Goal: Information Seeking & Learning: Learn about a topic

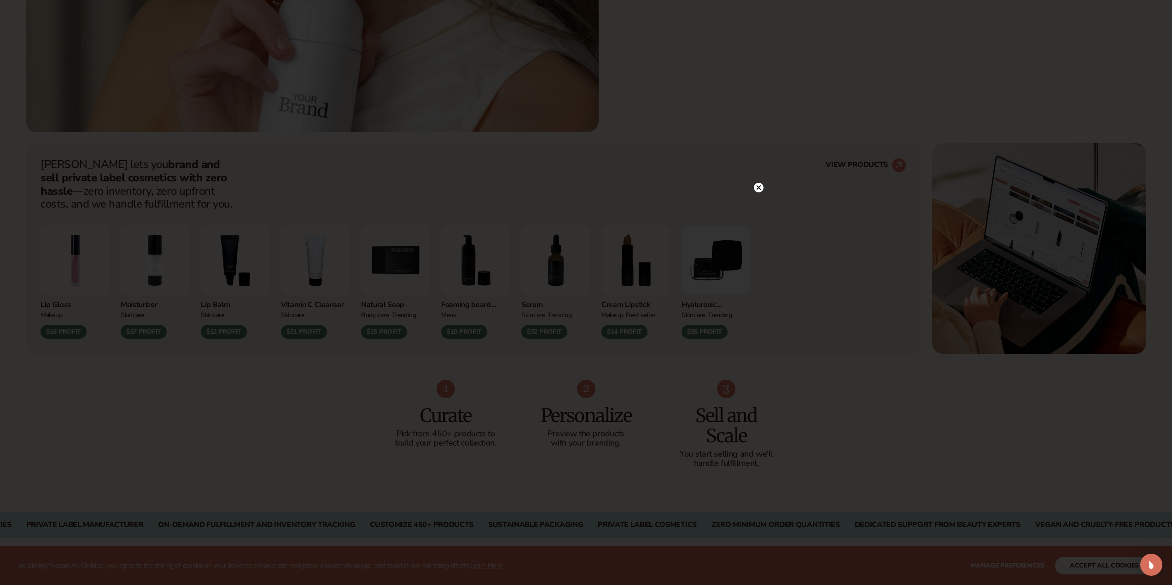
scroll to position [507, 0]
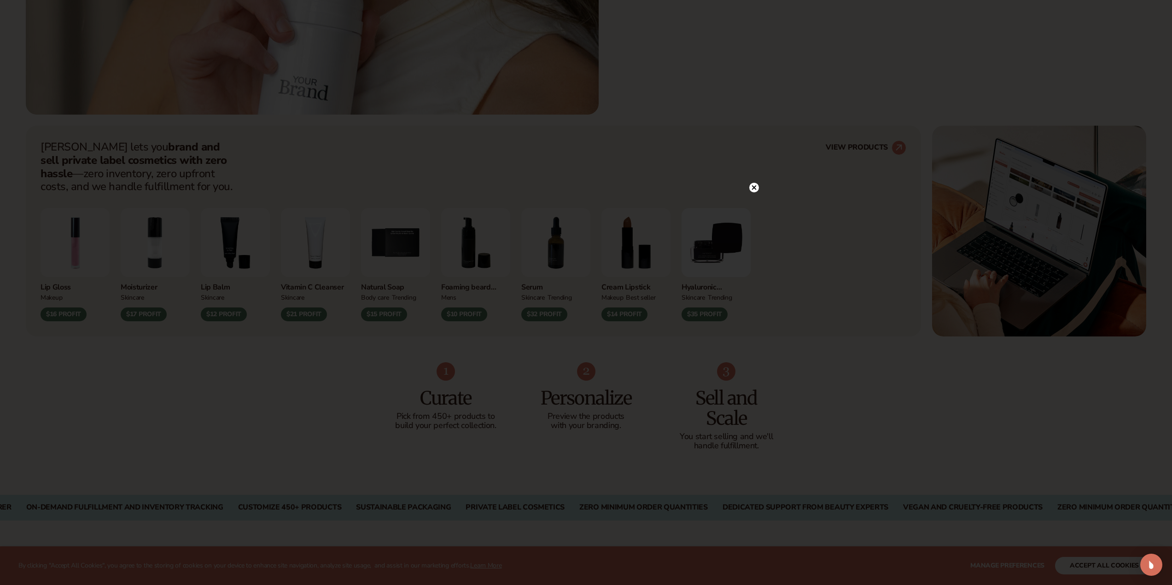
click at [754, 186] on circle at bounding box center [754, 188] width 10 height 10
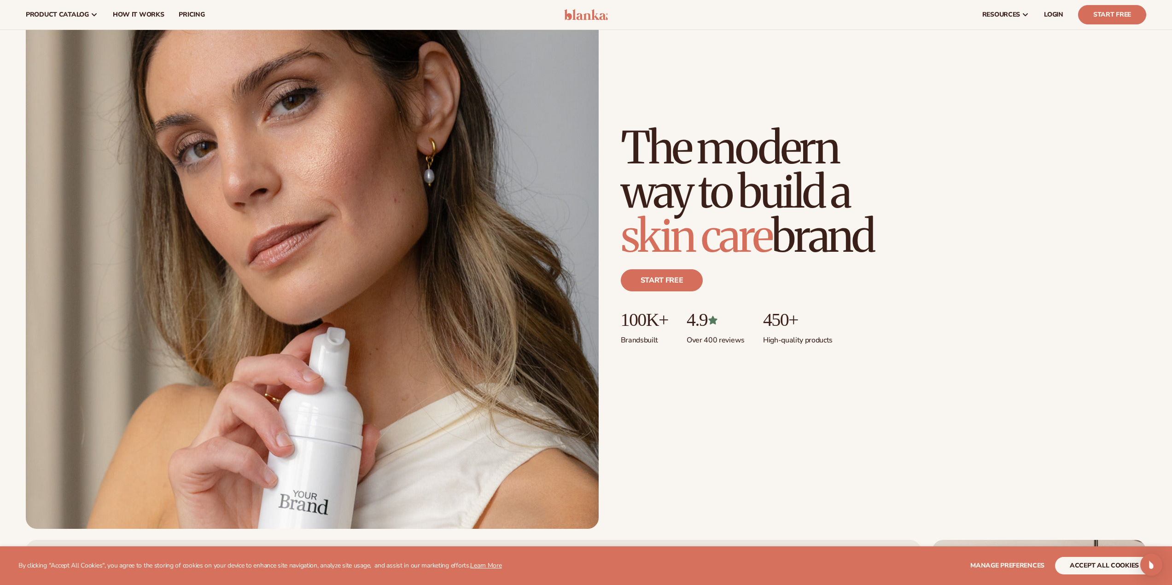
scroll to position [0, 0]
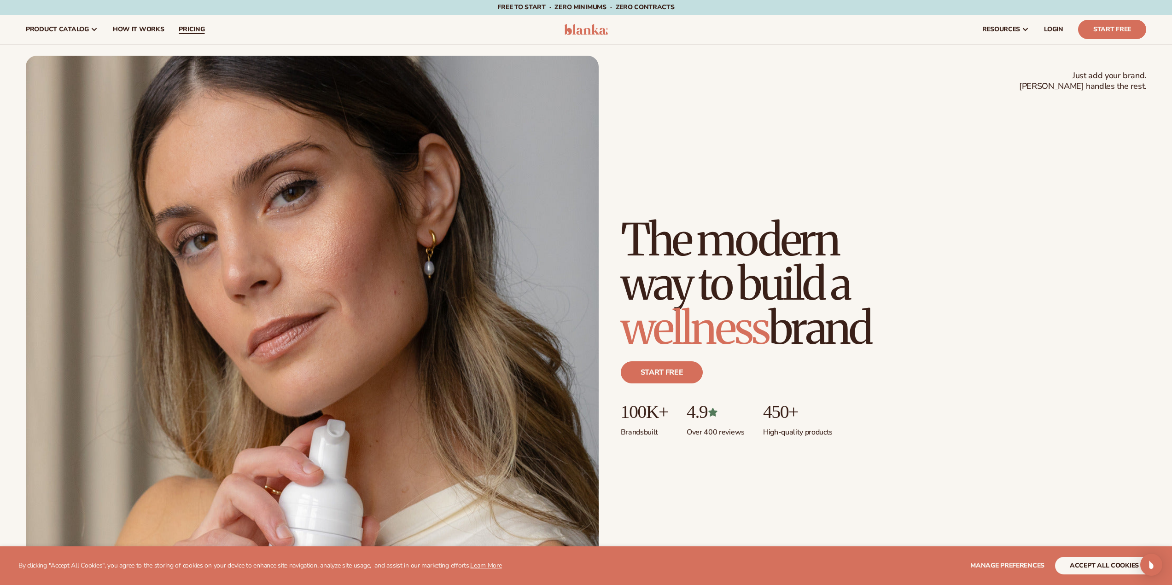
click at [182, 29] on span "pricing" at bounding box center [192, 29] width 26 height 7
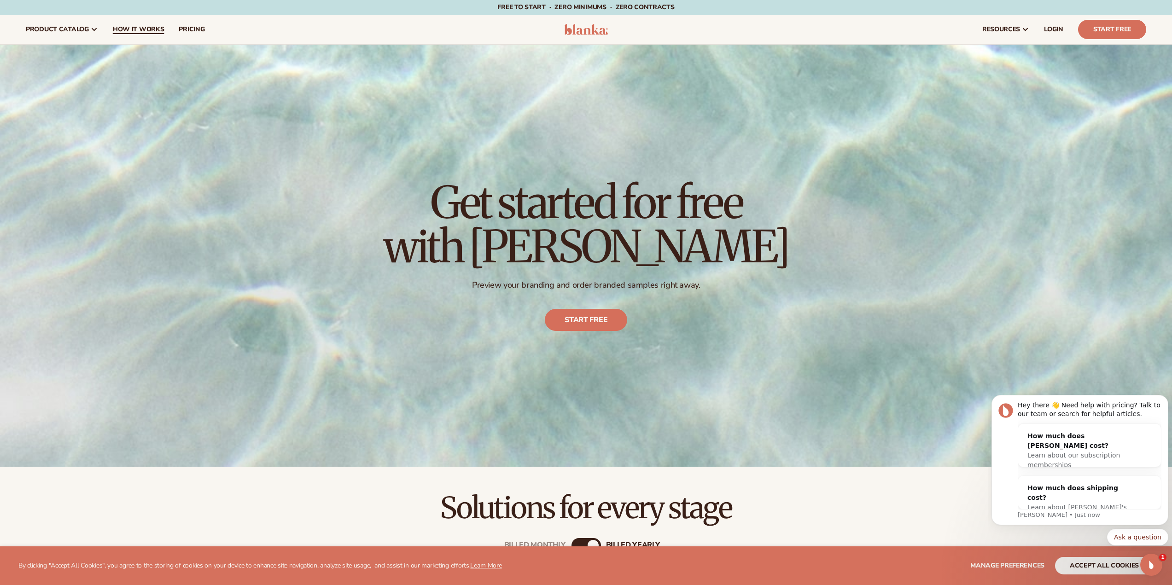
click at [127, 24] on link "How It Works" at bounding box center [138, 29] width 66 height 29
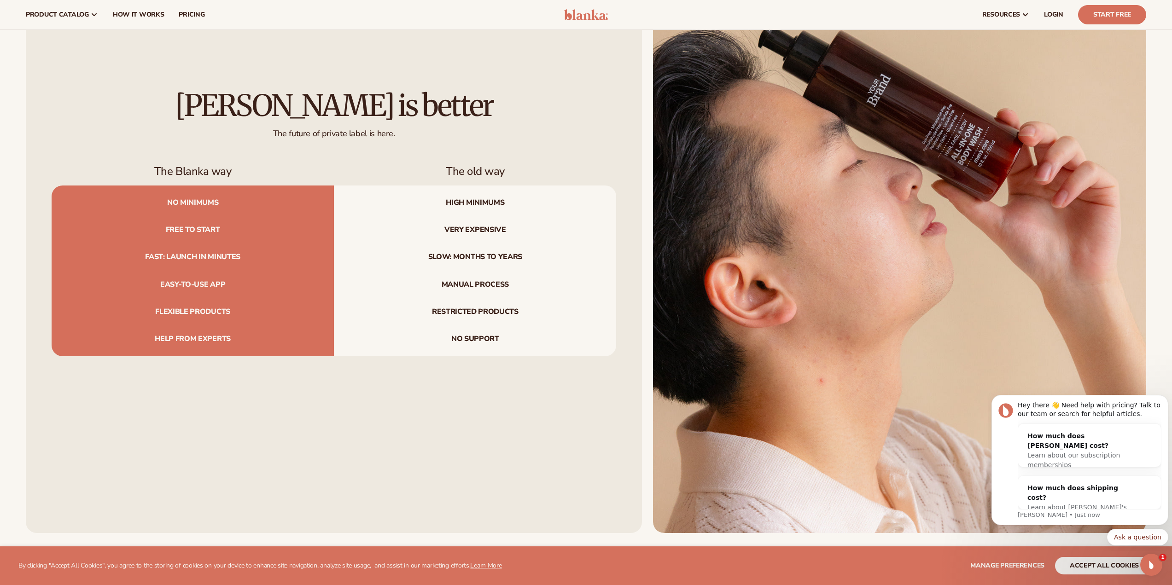
scroll to position [1151, 0]
